Goal: Check status

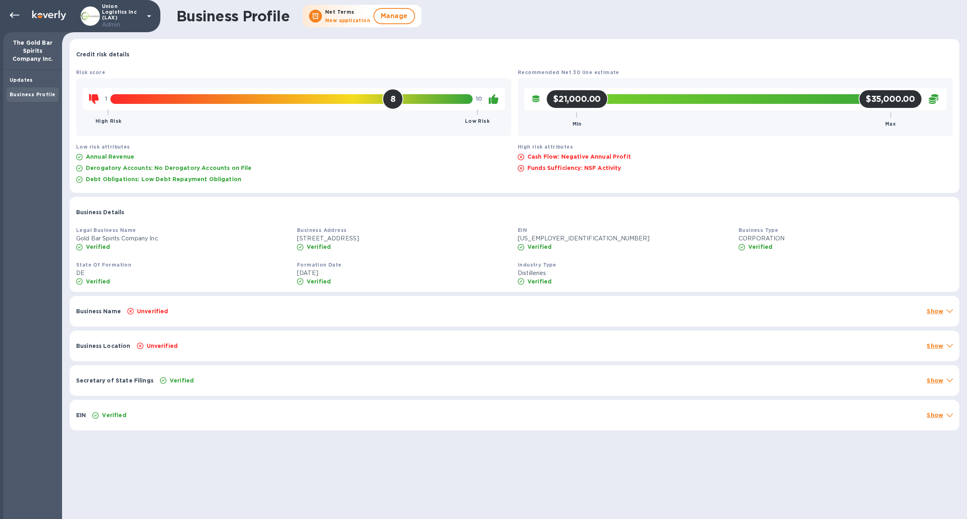
click at [119, 307] on p "Business Name" at bounding box center [98, 311] width 45 height 8
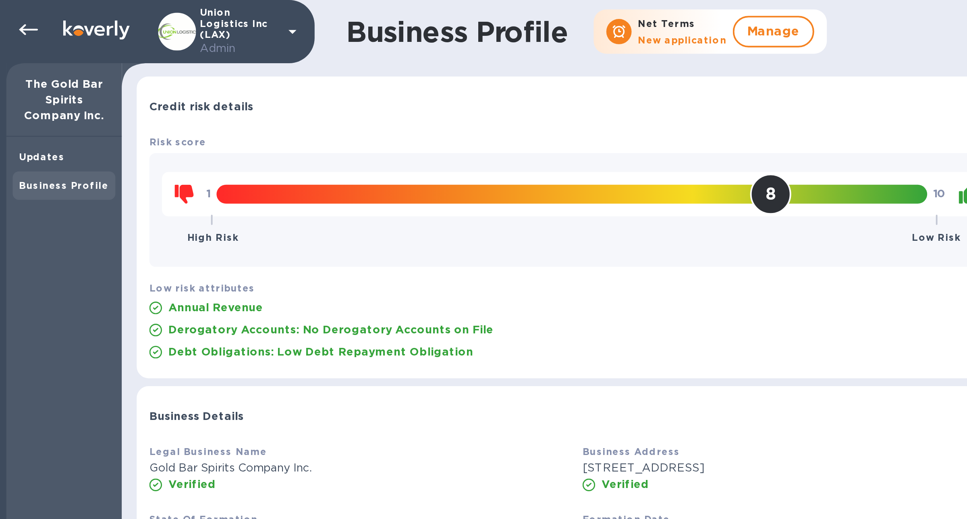
scroll to position [2, 0]
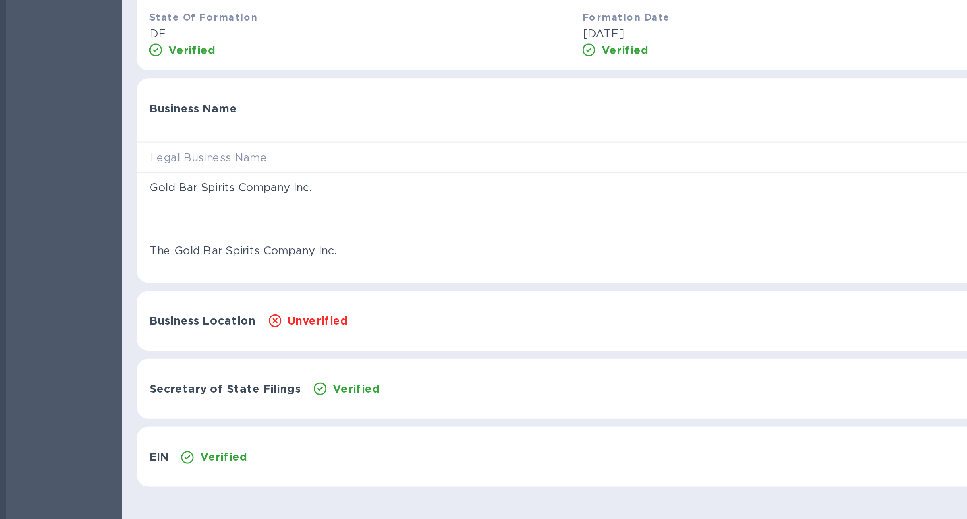
click at [95, 481] on div "EIN Verified Show" at bounding box center [515, 487] width 890 height 31
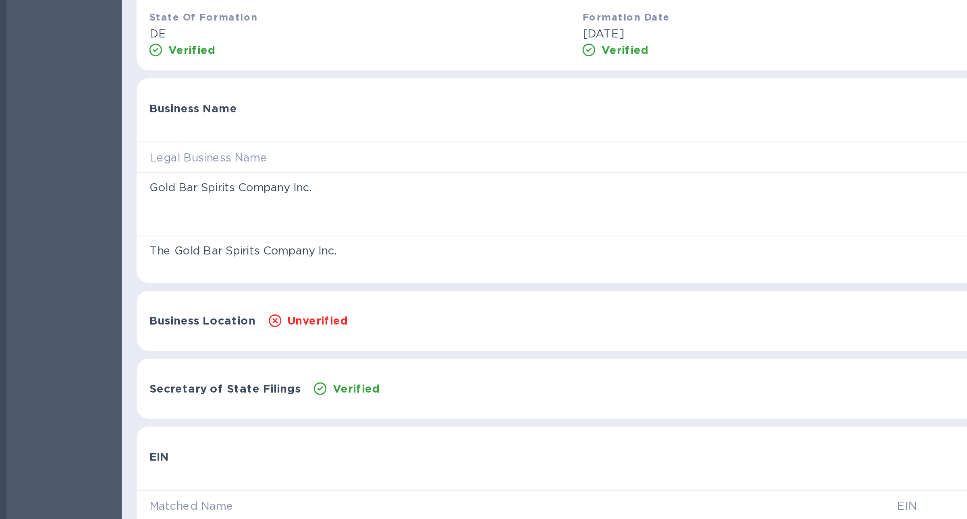
scroll to position [19, 0]
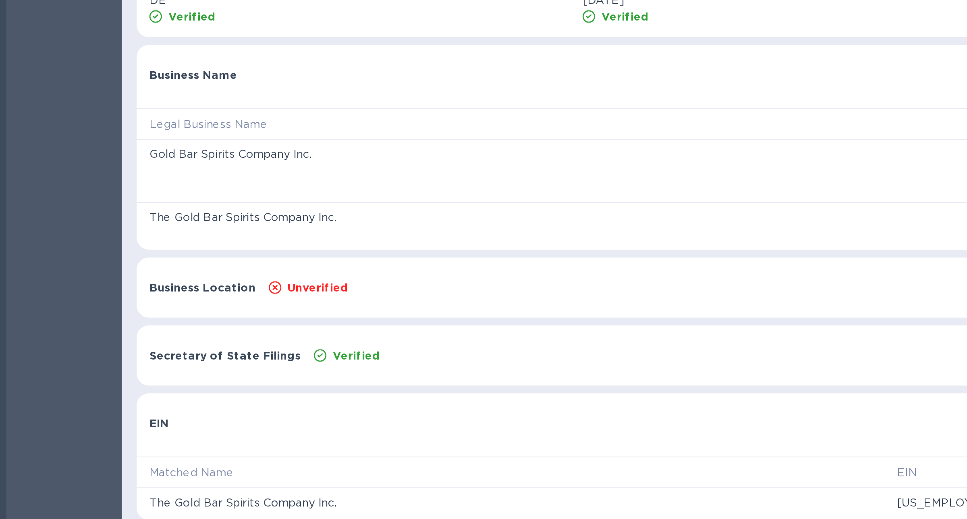
click at [87, 466] on div "EIN" at bounding box center [81, 470] width 16 height 15
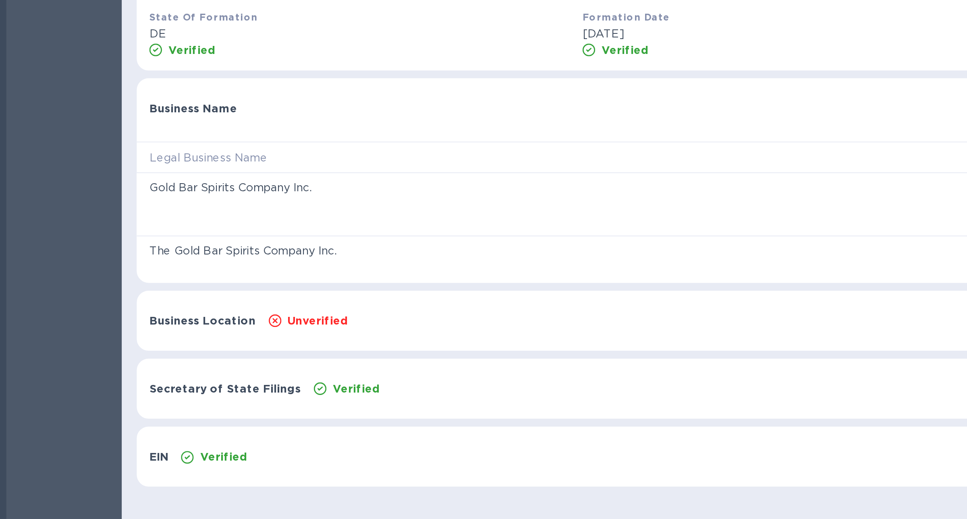
click at [111, 451] on p "Secretary of State Filings" at bounding box center [114, 453] width 77 height 8
